Goal: Transaction & Acquisition: Subscribe to service/newsletter

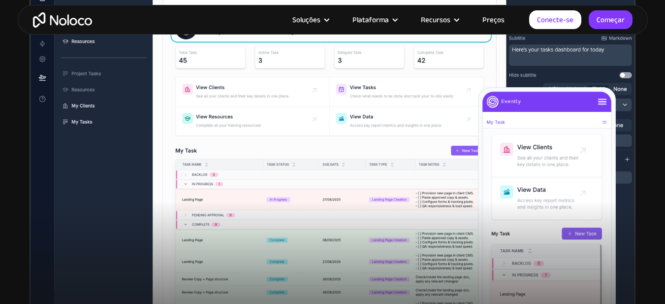
scroll to position [408, 0]
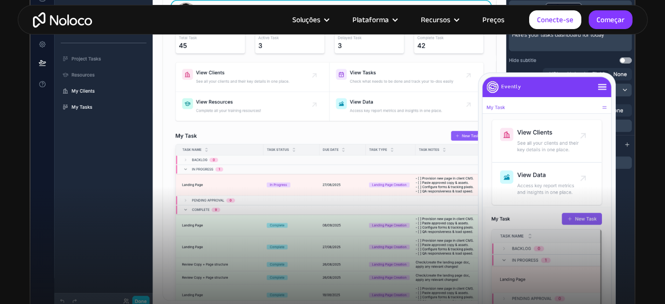
click at [248, 16] on article "Soluções Casos de uso Tipos de negócios Gerenciamento de projetos Acompanhe cli…" at bounding box center [310, 19] width 437 height 13
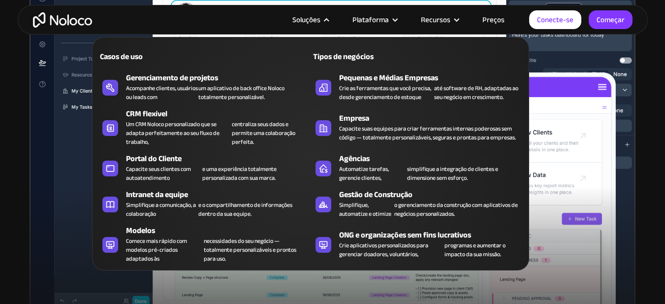
click at [320, 21] on font "Soluções" at bounding box center [306, 20] width 28 height 14
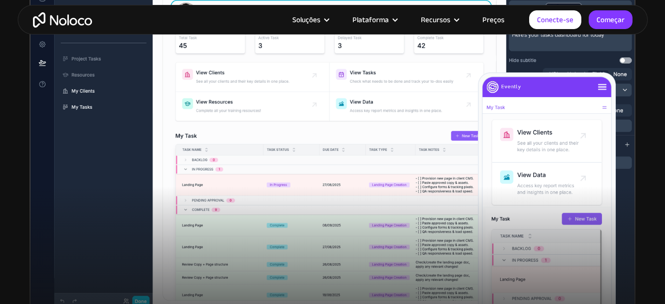
click at [320, 21] on font "Soluções" at bounding box center [306, 20] width 28 height 14
click at [12, 137] on div at bounding box center [332, 154] width 665 height 409
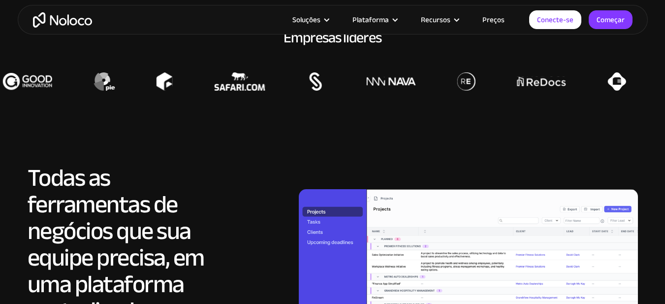
scroll to position [900, 0]
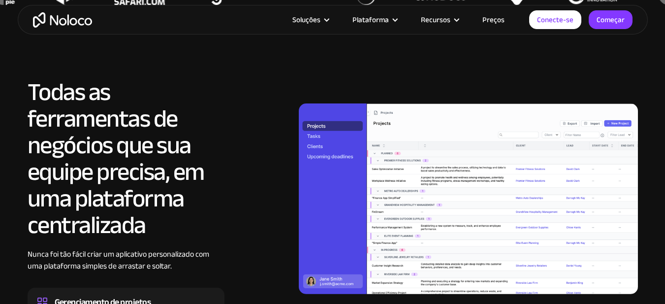
click at [492, 19] on font "Preços" at bounding box center [493, 20] width 22 height 14
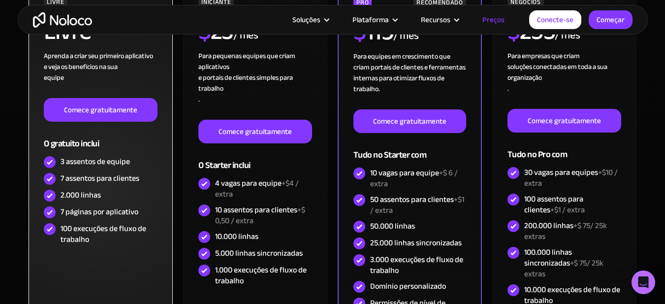
scroll to position [295, 0]
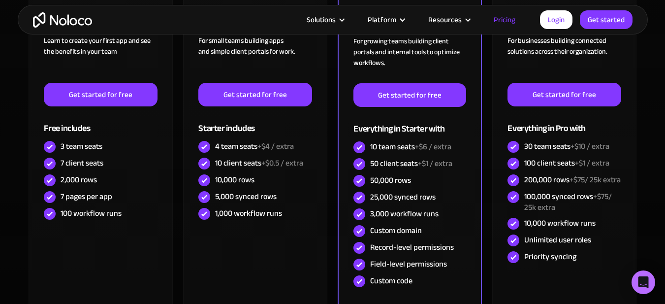
click at [11, 141] on section "Monthly Yearly SAVE 20% Monthly Yearly SAVE 20% FREE Free Learn to create your …" at bounding box center [332, 160] width 665 height 471
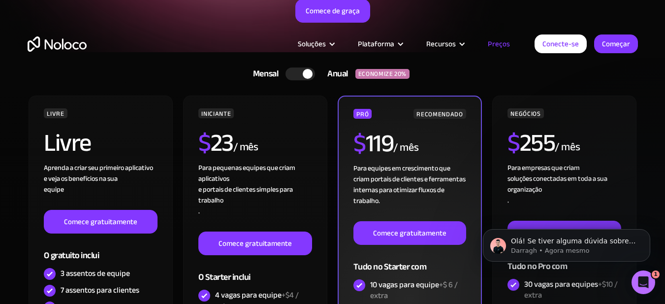
scroll to position [0, 0]
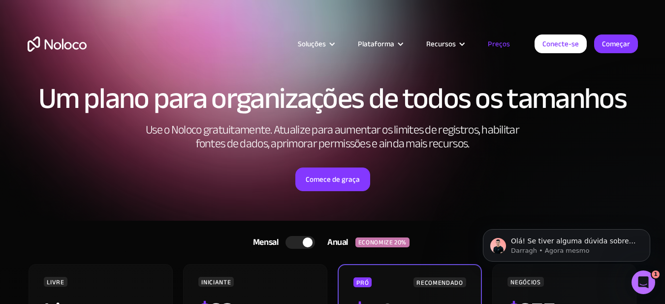
click at [553, 71] on div "Soluções Casos de uso Tipos de negócios Gerenciamento de projetos Acompanhe cli…" at bounding box center [333, 54] width 630 height 58
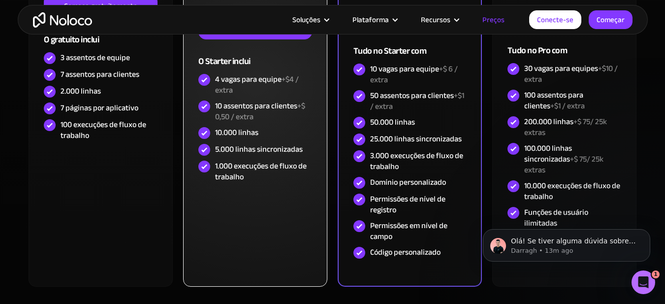
scroll to position [394, 0]
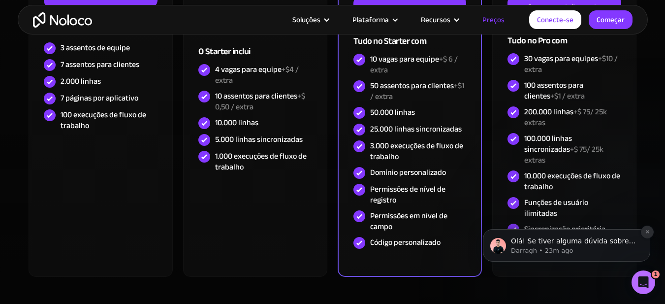
click at [646, 234] on icon "Descartar notificação" at bounding box center [646, 231] width 5 height 5
